Goal: Information Seeking & Learning: Learn about a topic

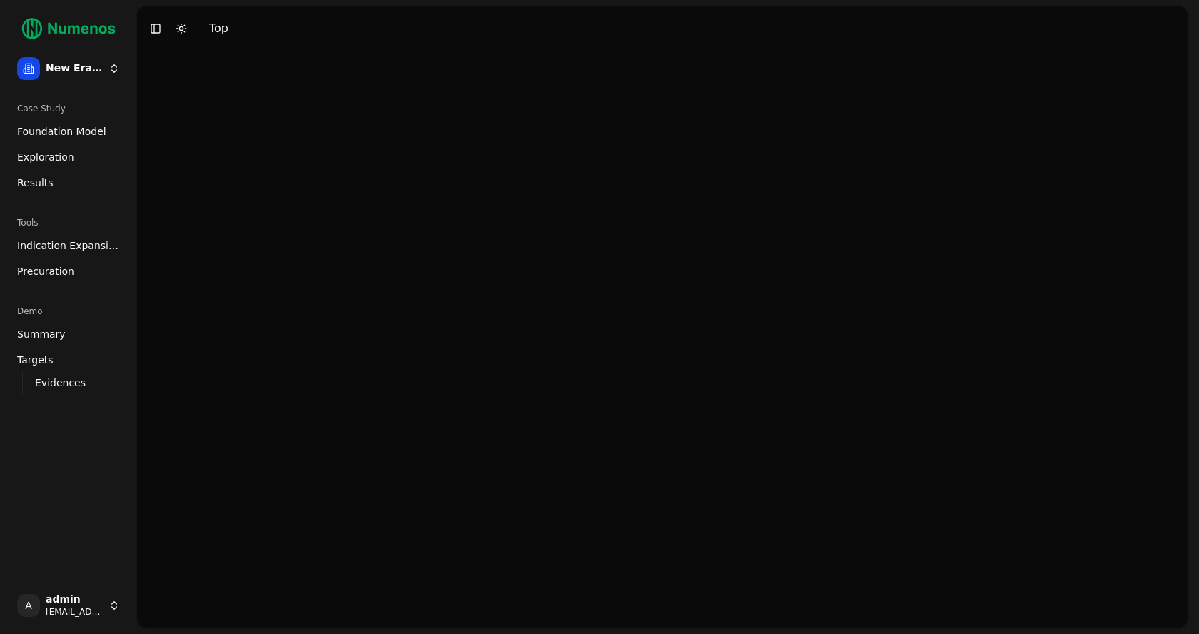
click at [83, 130] on span "Foundation Model" at bounding box center [61, 131] width 89 height 14
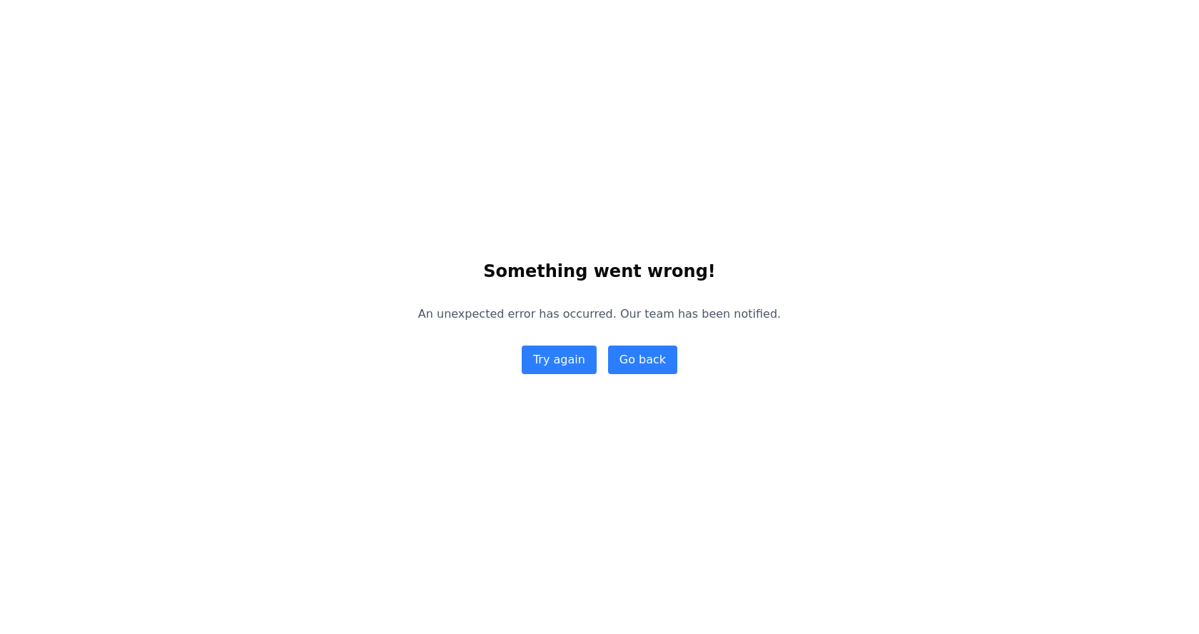
click at [562, 362] on button "Try again" at bounding box center [559, 359] width 75 height 29
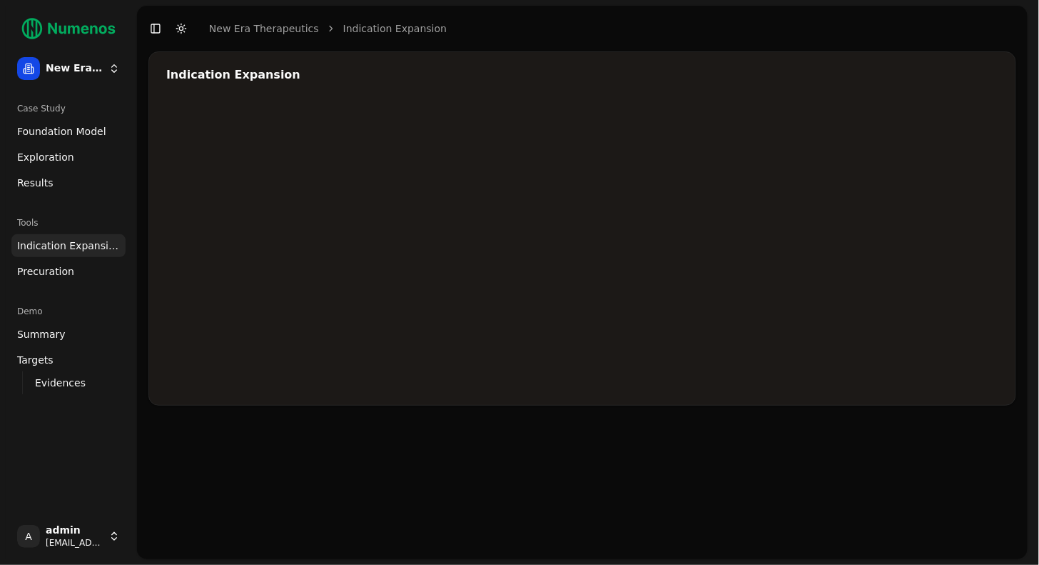
click at [71, 131] on span "Foundation Model" at bounding box center [61, 131] width 89 height 14
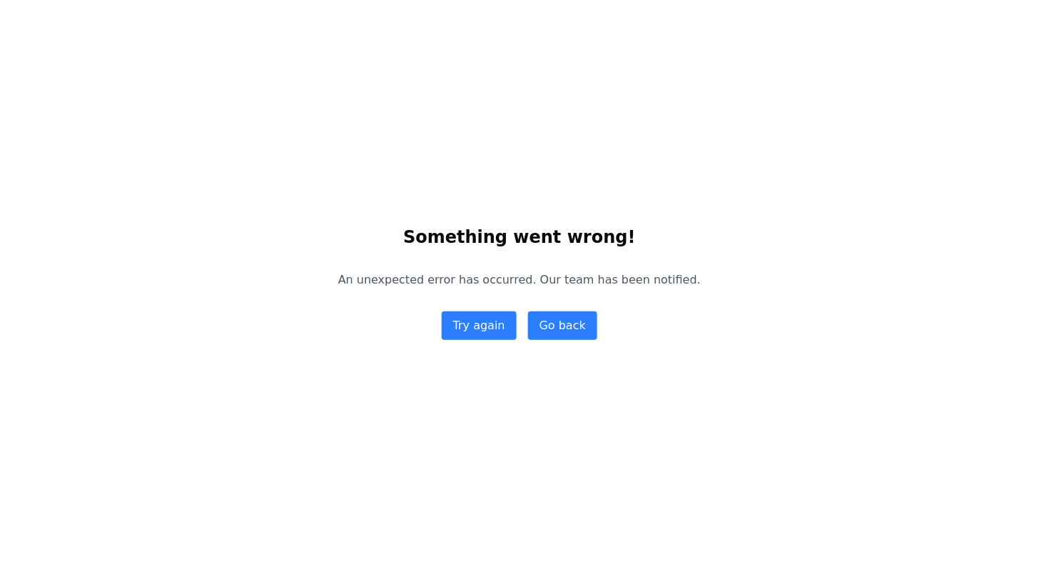
click at [479, 318] on button "Try again" at bounding box center [479, 325] width 75 height 29
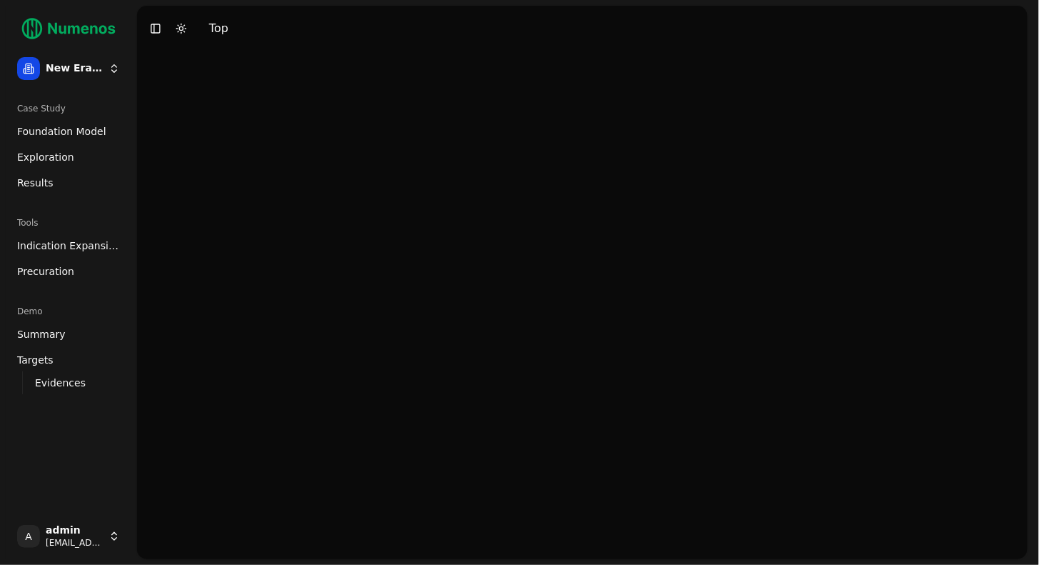
click at [50, 158] on span "Exploration" at bounding box center [45, 157] width 57 height 14
click at [48, 158] on span "Exploration" at bounding box center [45, 157] width 57 height 14
click at [89, 532] on html "New Era Therapeutics Case Study Foundation Model Exploration Results Tools Indi…" at bounding box center [519, 282] width 1039 height 565
click at [163, 535] on div "Log out" at bounding box center [208, 538] width 153 height 23
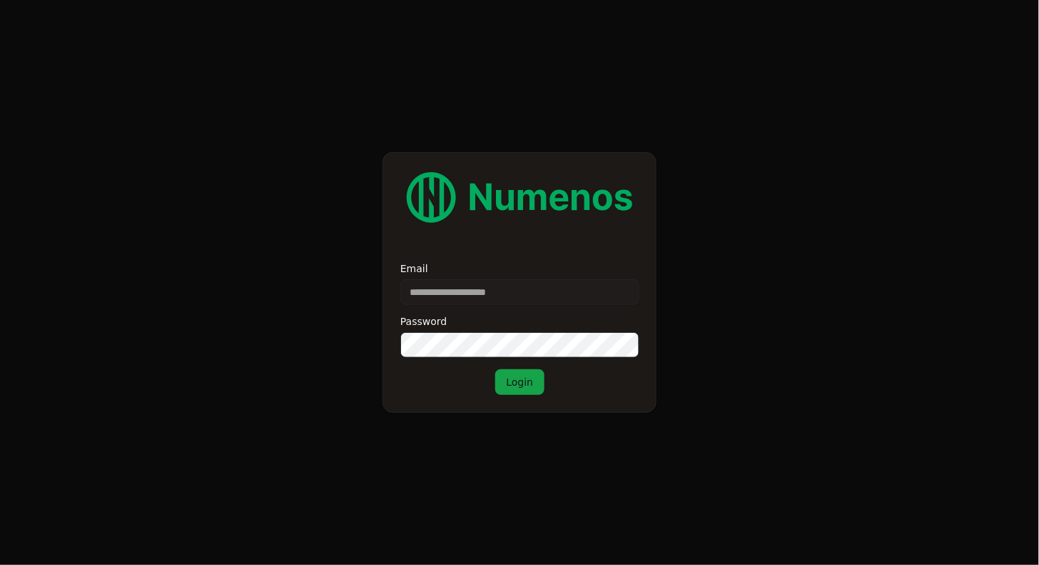
click at [530, 275] on div "Email" at bounding box center [519, 283] width 239 height 41
click at [485, 272] on label "Email" at bounding box center [519, 268] width 239 height 10
click at [485, 279] on input "Email" at bounding box center [519, 292] width 239 height 26
click at [470, 294] on input "Email" at bounding box center [519, 292] width 239 height 26
type input "**********"
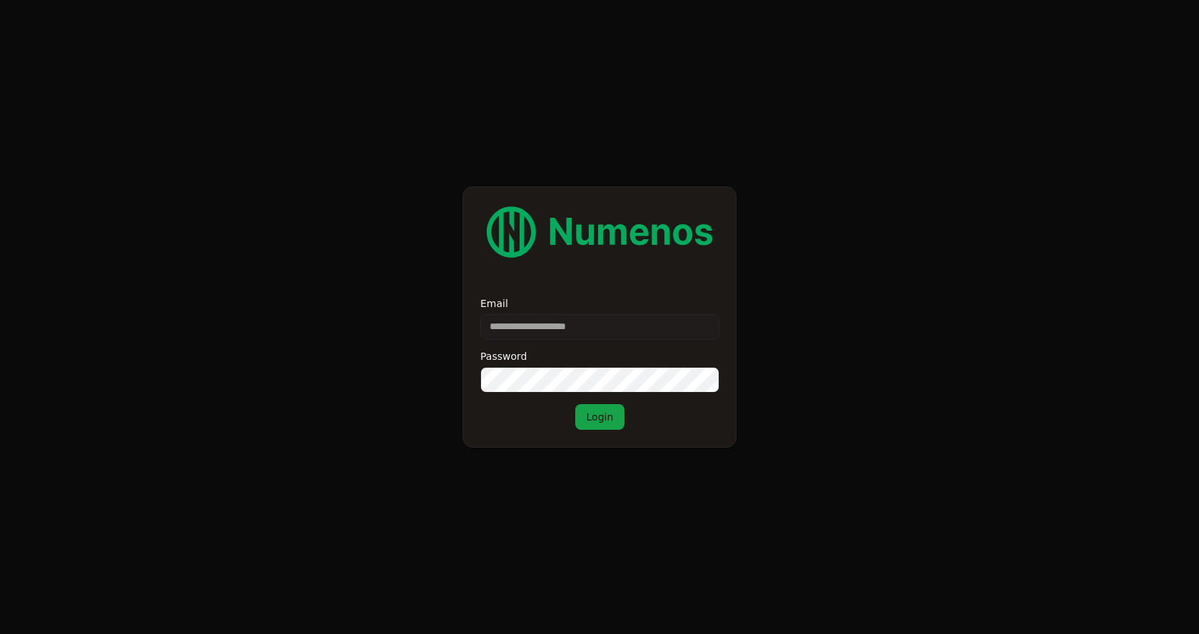
click at [593, 338] on input "Email" at bounding box center [599, 327] width 239 height 26
type input "**********"
click at [600, 415] on button "Login" at bounding box center [600, 417] width 50 height 26
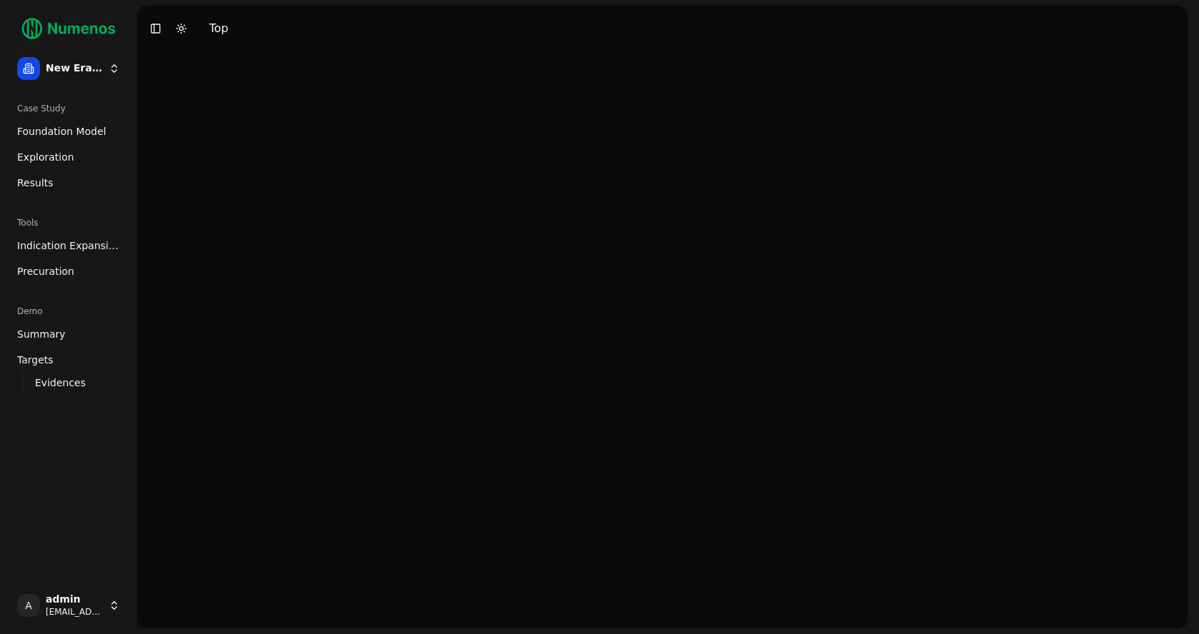
click at [600, 415] on div at bounding box center [662, 339] width 1051 height 577
click at [75, 129] on span "Foundation Model" at bounding box center [61, 131] width 89 height 14
click at [36, 162] on span "Exploration" at bounding box center [45, 157] width 57 height 14
click at [95, 600] on html "New Era Therapeutics Case Study Foundation Model Exploration Results Tools Indi…" at bounding box center [599, 317] width 1199 height 634
click at [165, 608] on div "Log out" at bounding box center [208, 608] width 153 height 23
